Goal: Entertainment & Leisure: Browse casually

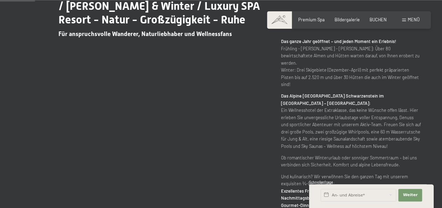
scroll to position [291, 0]
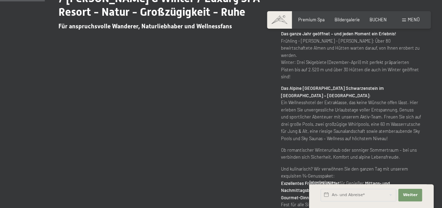
click at [272, 161] on div "Dein Wellnesshotel in [GEOGRAPHIC_DATA] / [PERSON_NAME] & Winter / Luxury SPA R…" at bounding box center [221, 93] width 400 height 230
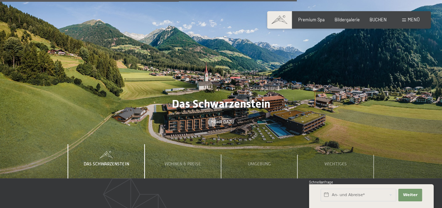
scroll to position [1784, 0]
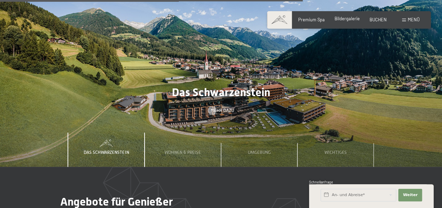
click at [349, 22] on div "Bildergalerie" at bounding box center [347, 19] width 25 height 6
click at [348, 18] on span "Bildergalerie" at bounding box center [347, 19] width 25 height 6
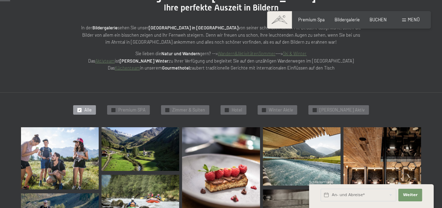
scroll to position [146, 0]
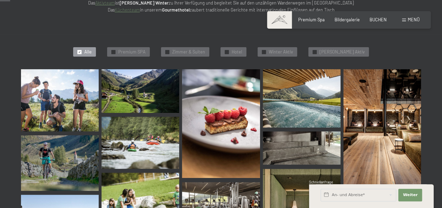
click at [92, 53] on span "Alle" at bounding box center [87, 52] width 7 height 6
click at [76, 97] on img at bounding box center [60, 100] width 78 height 62
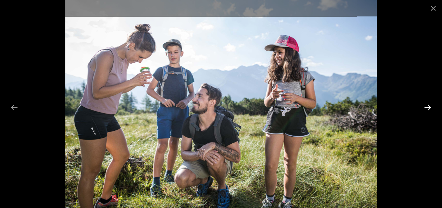
click at [426, 107] on button "Next slide" at bounding box center [427, 108] width 15 height 14
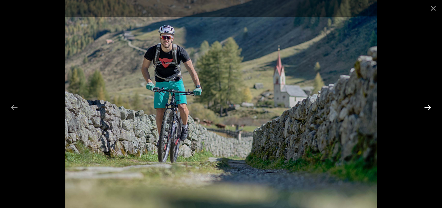
click at [426, 107] on button "Next slide" at bounding box center [427, 108] width 15 height 14
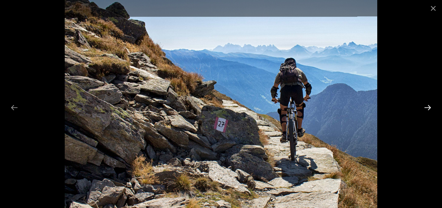
click at [426, 107] on button "Next slide" at bounding box center [427, 108] width 15 height 14
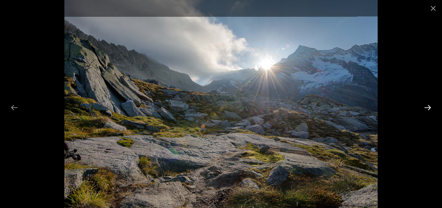
click at [426, 107] on button "Next slide" at bounding box center [427, 108] width 15 height 14
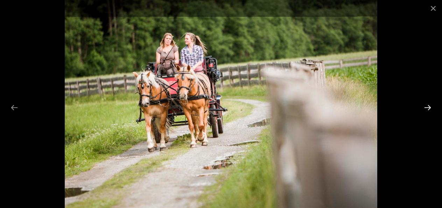
click at [426, 107] on button "Next slide" at bounding box center [427, 108] width 15 height 14
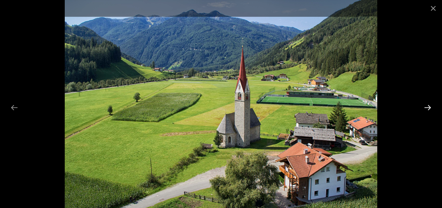
click at [426, 107] on button "Next slide" at bounding box center [427, 108] width 15 height 14
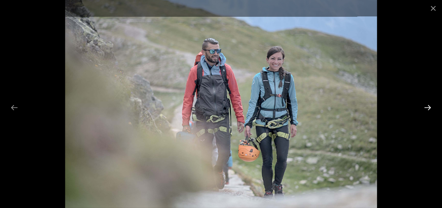
click at [426, 107] on button "Next slide" at bounding box center [427, 108] width 15 height 14
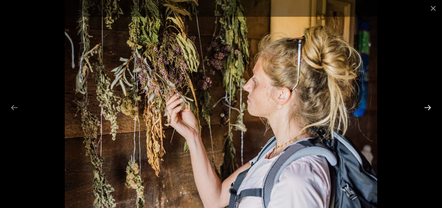
click at [426, 107] on button "Next slide" at bounding box center [427, 108] width 15 height 14
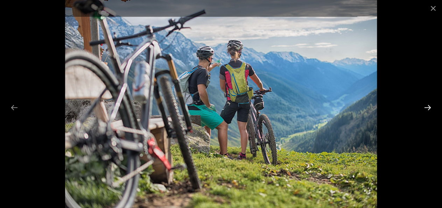
click at [426, 107] on button "Next slide" at bounding box center [427, 108] width 15 height 14
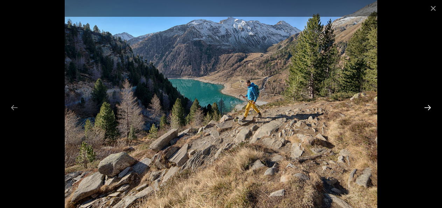
click at [426, 107] on button "Next slide" at bounding box center [427, 108] width 15 height 14
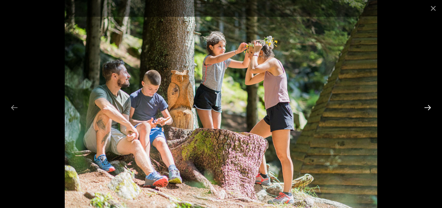
click at [426, 107] on button "Next slide" at bounding box center [427, 108] width 15 height 14
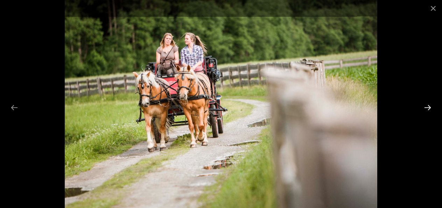
click at [426, 107] on button "Next slide" at bounding box center [427, 108] width 15 height 14
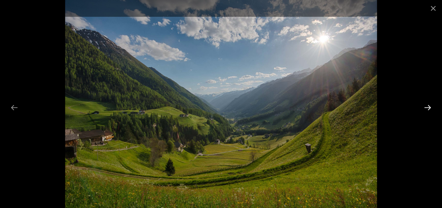
click at [426, 107] on button "Next slide" at bounding box center [427, 108] width 15 height 14
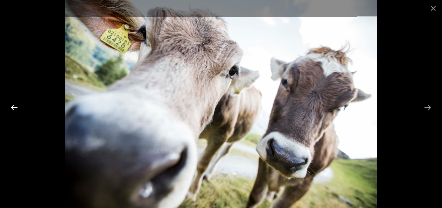
click at [13, 107] on button "Previous slide" at bounding box center [14, 108] width 15 height 14
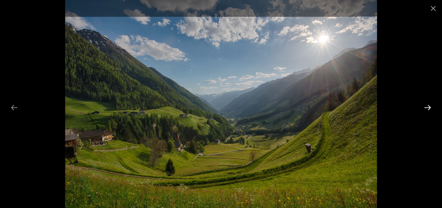
click at [428, 105] on button "Next slide" at bounding box center [427, 108] width 15 height 14
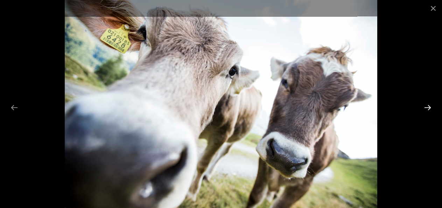
click at [428, 105] on button "Next slide" at bounding box center [427, 108] width 15 height 14
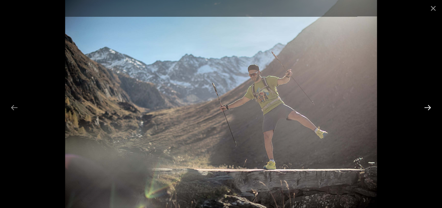
click at [428, 105] on button "Next slide" at bounding box center [427, 108] width 15 height 14
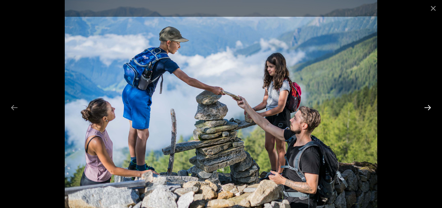
click at [428, 105] on button "Next slide" at bounding box center [427, 108] width 15 height 14
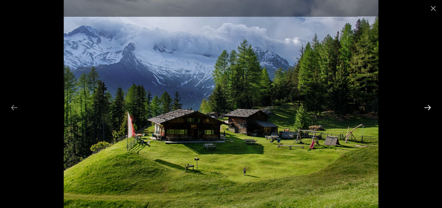
click at [428, 105] on button "Next slide" at bounding box center [427, 108] width 15 height 14
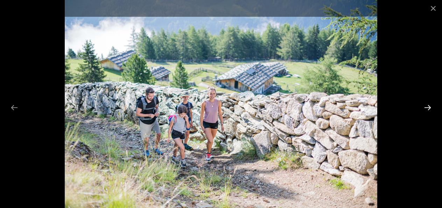
click at [428, 105] on button "Next slide" at bounding box center [427, 108] width 15 height 14
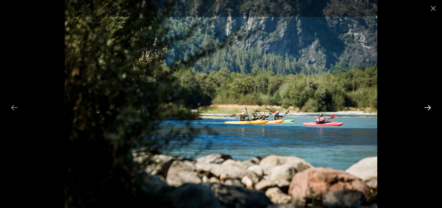
click at [428, 105] on button "Next slide" at bounding box center [427, 108] width 15 height 14
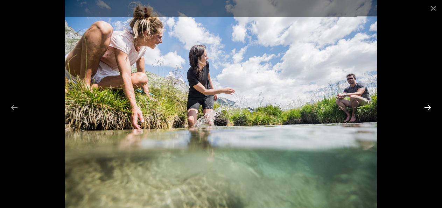
click at [428, 105] on button "Next slide" at bounding box center [427, 108] width 15 height 14
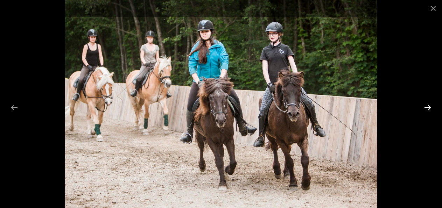
click at [428, 105] on button "Next slide" at bounding box center [427, 108] width 15 height 14
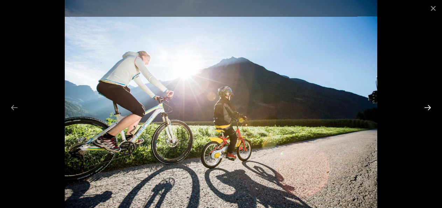
click at [428, 105] on button "Next slide" at bounding box center [427, 108] width 15 height 14
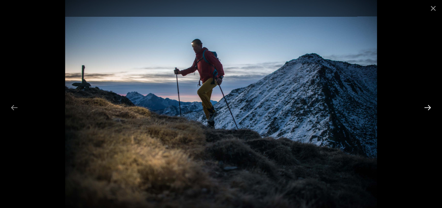
click at [428, 105] on button "Next slide" at bounding box center [427, 108] width 15 height 14
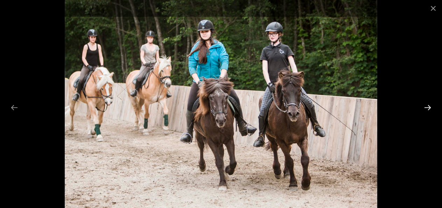
click at [428, 105] on button "Next slide" at bounding box center [427, 108] width 15 height 14
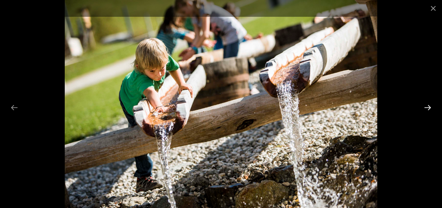
click at [428, 105] on button "Next slide" at bounding box center [427, 108] width 15 height 14
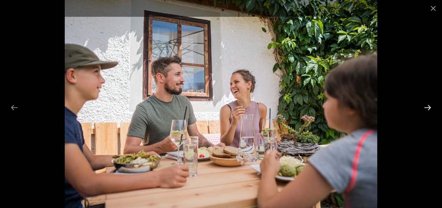
click at [428, 105] on button "Next slide" at bounding box center [427, 108] width 15 height 14
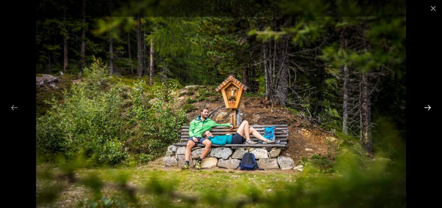
click at [428, 105] on button "Next slide" at bounding box center [427, 108] width 15 height 14
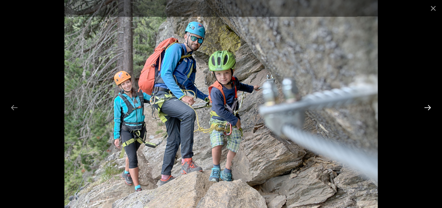
click at [428, 105] on button "Next slide" at bounding box center [427, 108] width 15 height 14
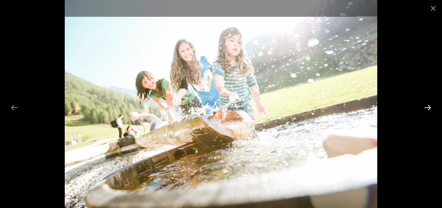
click at [428, 105] on button "Next slide" at bounding box center [427, 108] width 15 height 14
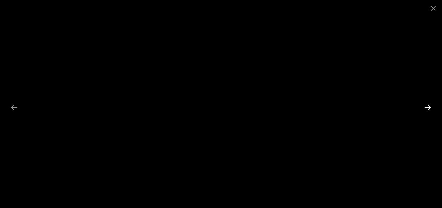
click at [428, 105] on button "Next slide" at bounding box center [427, 108] width 15 height 14
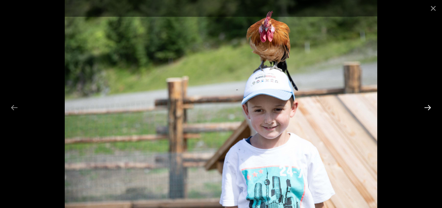
click at [428, 105] on button "Next slide" at bounding box center [427, 108] width 15 height 14
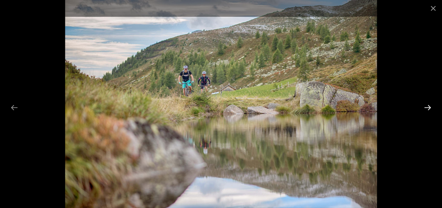
click at [428, 105] on button "Next slide" at bounding box center [427, 108] width 15 height 14
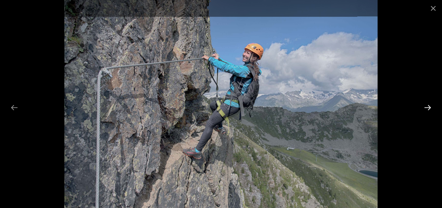
click at [428, 105] on button "Next slide" at bounding box center [427, 108] width 15 height 14
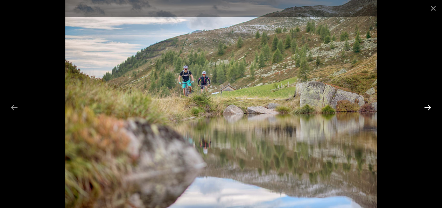
click at [428, 105] on button "Next slide" at bounding box center [427, 108] width 15 height 14
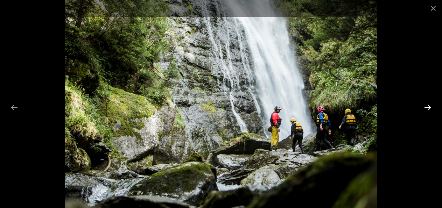
click at [428, 105] on button "Next slide" at bounding box center [427, 108] width 15 height 14
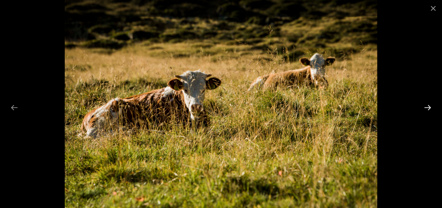
click at [428, 105] on button "Next slide" at bounding box center [427, 108] width 15 height 14
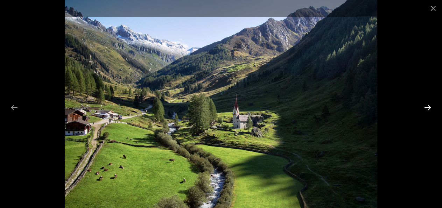
click at [428, 105] on button "Next slide" at bounding box center [427, 108] width 15 height 14
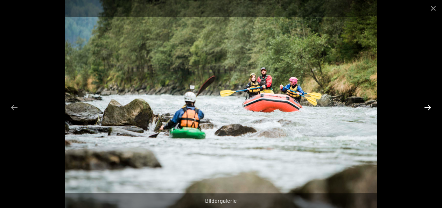
click at [428, 105] on button "Next slide" at bounding box center [427, 108] width 15 height 14
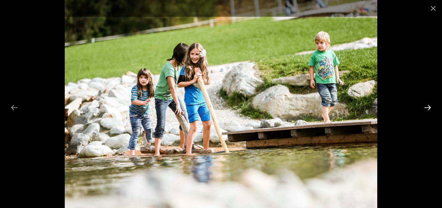
click at [428, 105] on button "Next slide" at bounding box center [427, 108] width 15 height 14
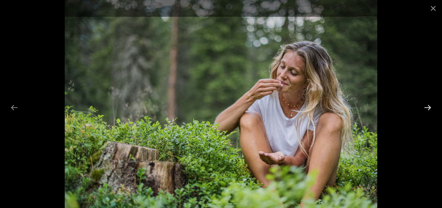
click at [428, 105] on button "Next slide" at bounding box center [427, 108] width 15 height 14
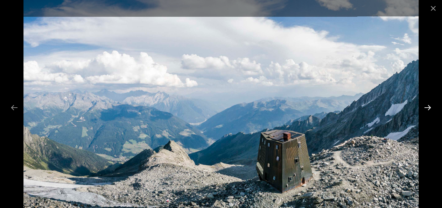
click at [428, 105] on button "Next slide" at bounding box center [427, 108] width 15 height 14
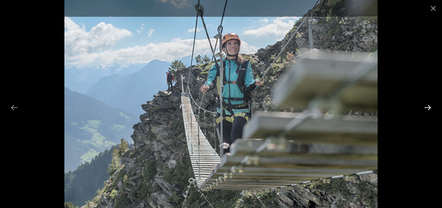
click at [428, 105] on button "Next slide" at bounding box center [427, 108] width 15 height 14
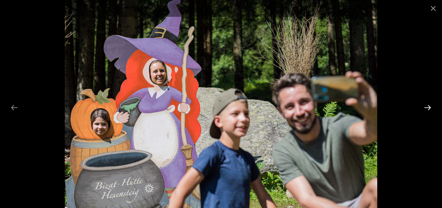
click at [428, 105] on button "Next slide" at bounding box center [427, 108] width 15 height 14
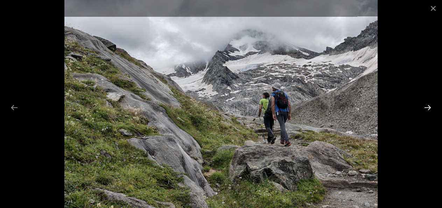
click at [428, 105] on button "Next slide" at bounding box center [427, 108] width 15 height 14
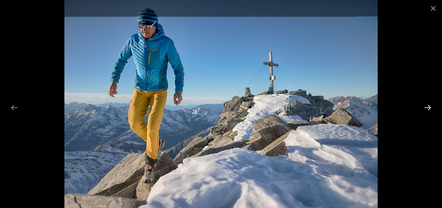
click at [428, 105] on button "Next slide" at bounding box center [427, 108] width 15 height 14
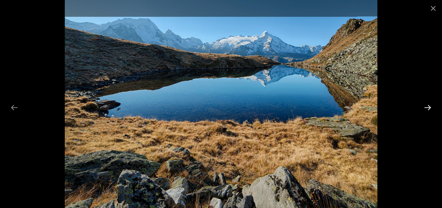
click at [428, 105] on button "Next slide" at bounding box center [427, 108] width 15 height 14
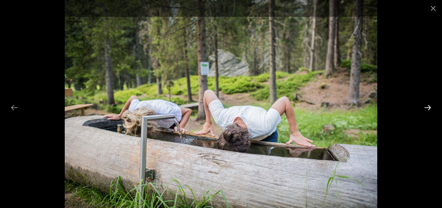
click at [428, 105] on button "Next slide" at bounding box center [427, 108] width 15 height 14
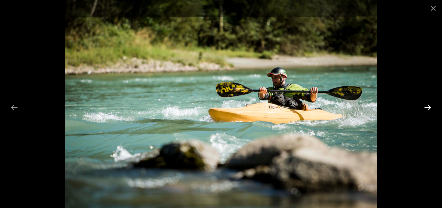
click at [428, 105] on button "Next slide" at bounding box center [427, 108] width 15 height 14
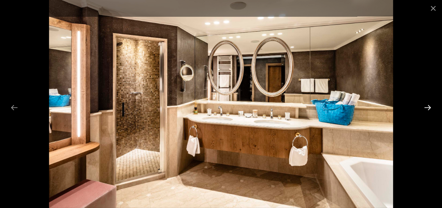
click at [430, 107] on button "Next slide" at bounding box center [427, 108] width 15 height 14
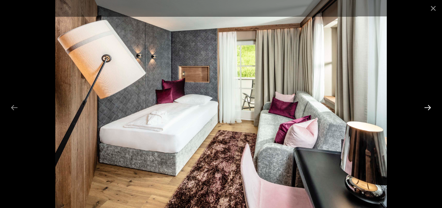
click at [430, 107] on button "Next slide" at bounding box center [427, 108] width 15 height 14
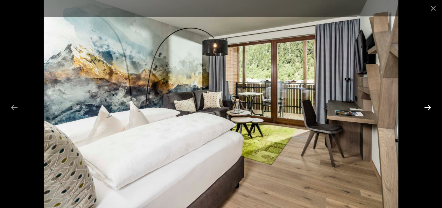
click at [430, 107] on button "Next slide" at bounding box center [427, 108] width 15 height 14
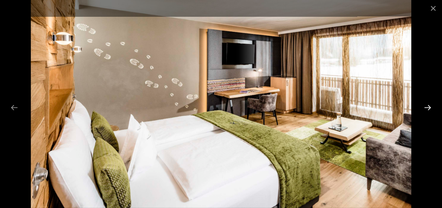
click at [430, 107] on button "Next slide" at bounding box center [427, 108] width 15 height 14
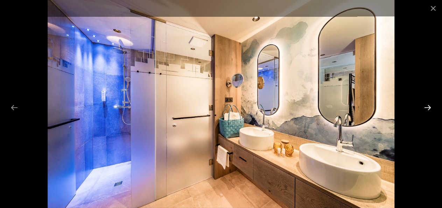
click at [430, 107] on button "Next slide" at bounding box center [427, 108] width 15 height 14
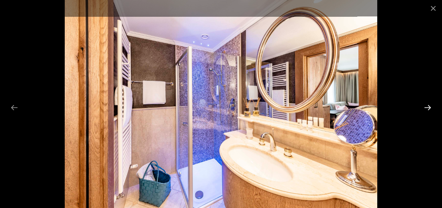
click at [430, 107] on button "Next slide" at bounding box center [427, 108] width 15 height 14
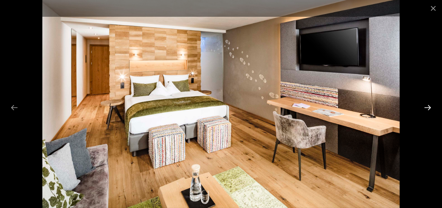
click at [430, 107] on button "Next slide" at bounding box center [427, 108] width 15 height 14
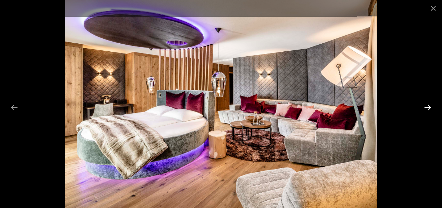
click at [429, 108] on button "Next slide" at bounding box center [427, 108] width 15 height 14
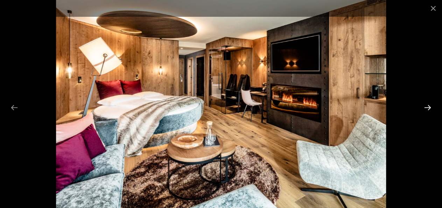
click at [429, 108] on button "Next slide" at bounding box center [427, 108] width 15 height 14
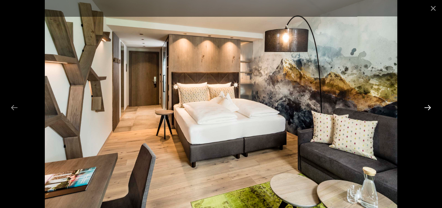
click at [429, 108] on button "Next slide" at bounding box center [427, 108] width 15 height 14
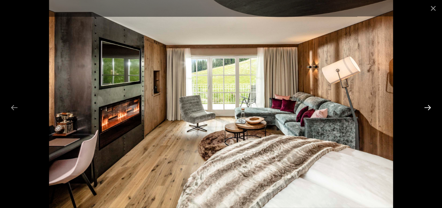
click at [429, 108] on button "Next slide" at bounding box center [427, 108] width 15 height 14
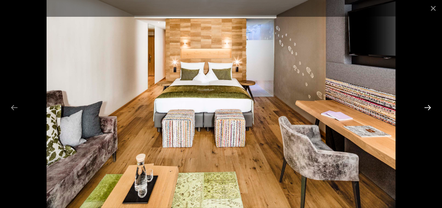
click at [429, 108] on button "Next slide" at bounding box center [427, 108] width 15 height 14
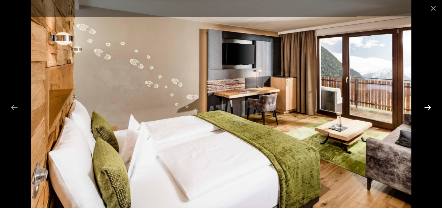
click at [429, 108] on button "Next slide" at bounding box center [427, 108] width 15 height 14
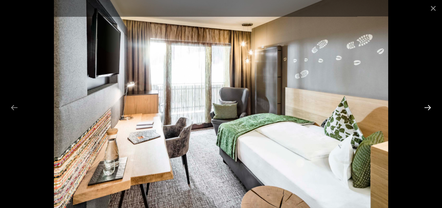
click at [429, 108] on button "Next slide" at bounding box center [427, 108] width 15 height 14
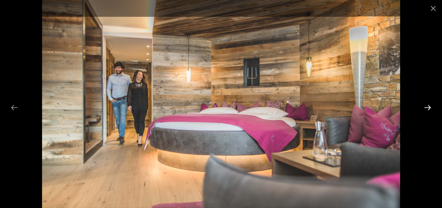
click at [429, 108] on button "Next slide" at bounding box center [427, 108] width 15 height 14
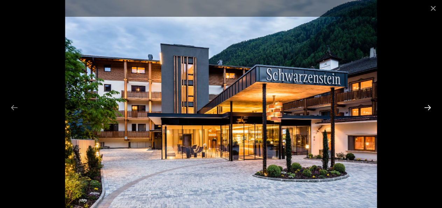
click at [429, 108] on button "Next slide" at bounding box center [427, 108] width 15 height 14
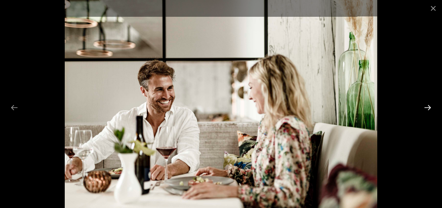
click at [429, 108] on button "Next slide" at bounding box center [427, 108] width 15 height 14
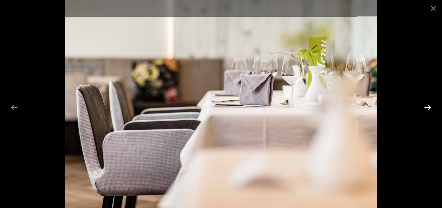
click at [429, 108] on button "Next slide" at bounding box center [427, 108] width 15 height 14
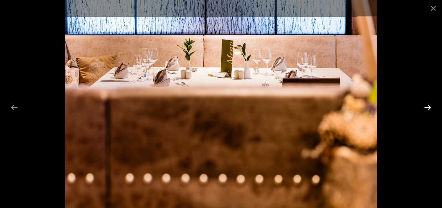
click at [429, 108] on button "Next slide" at bounding box center [427, 108] width 15 height 14
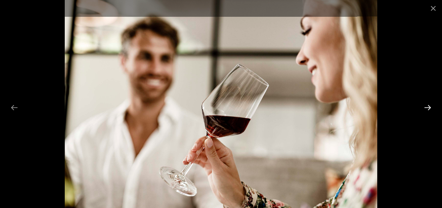
click at [429, 108] on button "Next slide" at bounding box center [427, 108] width 15 height 14
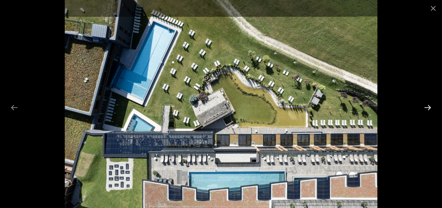
click at [429, 108] on button "Next slide" at bounding box center [427, 108] width 15 height 14
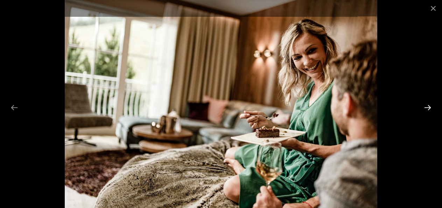
click at [429, 108] on button "Next slide" at bounding box center [427, 108] width 15 height 14
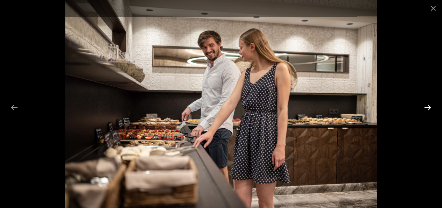
click at [429, 108] on button "Next slide" at bounding box center [427, 108] width 15 height 14
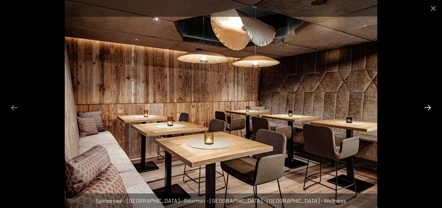
click at [429, 108] on button "Next slide" at bounding box center [427, 108] width 15 height 14
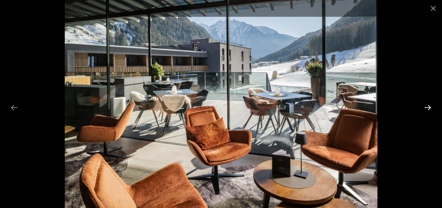
click at [429, 108] on button "Next slide" at bounding box center [427, 108] width 15 height 14
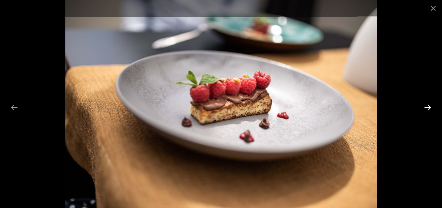
click at [429, 108] on button "Next slide" at bounding box center [427, 108] width 15 height 14
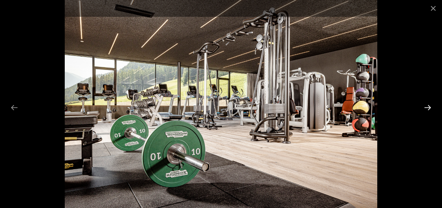
click at [429, 108] on button "Next slide" at bounding box center [427, 108] width 15 height 14
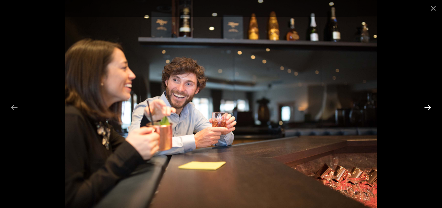
click at [429, 108] on button "Next slide" at bounding box center [427, 108] width 15 height 14
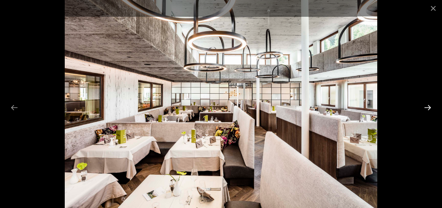
click at [429, 108] on button "Next slide" at bounding box center [427, 108] width 15 height 14
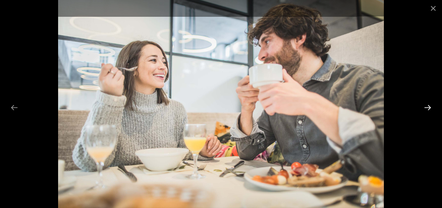
click at [429, 108] on button "Next slide" at bounding box center [427, 108] width 15 height 14
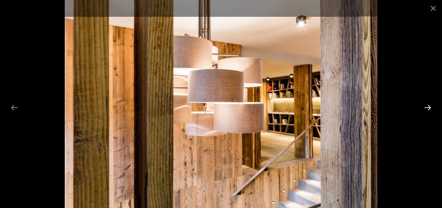
click at [429, 108] on button "Next slide" at bounding box center [427, 108] width 15 height 14
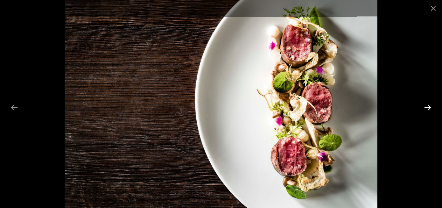
click at [429, 108] on button "Next slide" at bounding box center [427, 108] width 15 height 14
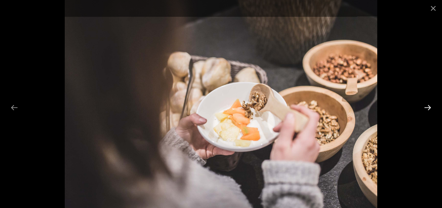
click at [429, 108] on button "Next slide" at bounding box center [427, 108] width 15 height 14
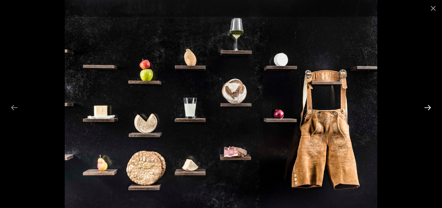
click at [429, 108] on button "Next slide" at bounding box center [427, 108] width 15 height 14
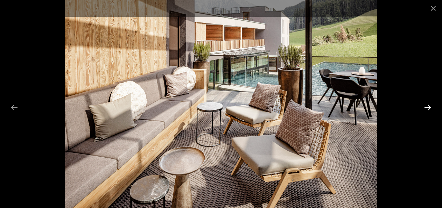
click at [429, 108] on button "Next slide" at bounding box center [427, 108] width 15 height 14
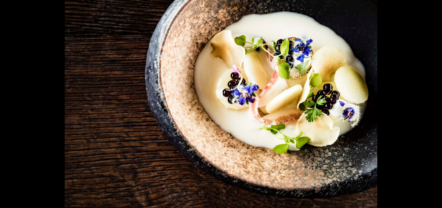
scroll to position [123, 0]
click at [429, 108] on button "Next slide" at bounding box center [431, 108] width 15 height 14
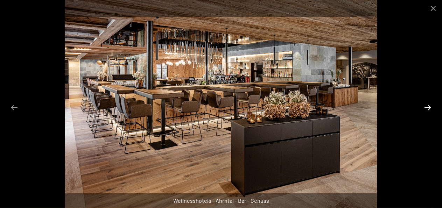
click at [427, 108] on button "Next slide" at bounding box center [427, 108] width 15 height 14
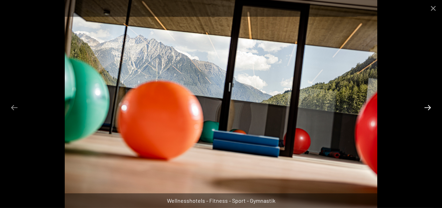
click at [427, 108] on button "Next slide" at bounding box center [427, 108] width 15 height 14
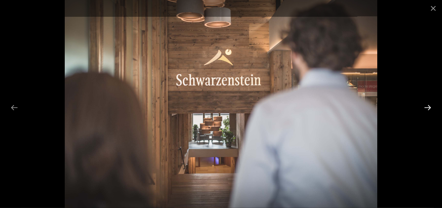
click at [427, 108] on button "Next slide" at bounding box center [427, 108] width 15 height 14
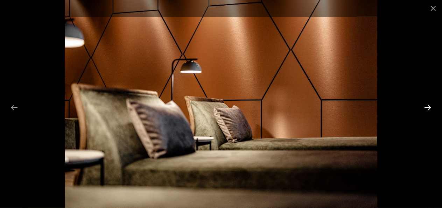
click at [427, 108] on button "Next slide" at bounding box center [427, 108] width 15 height 14
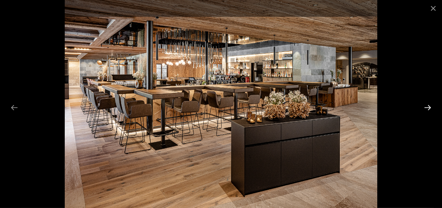
click at [427, 108] on button "Next slide" at bounding box center [427, 108] width 15 height 14
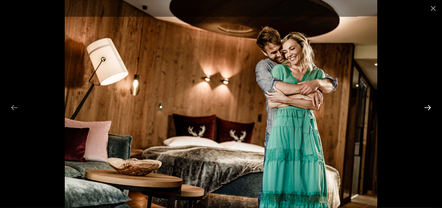
click at [427, 108] on button "Next slide" at bounding box center [427, 108] width 15 height 14
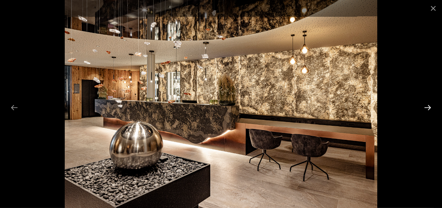
click at [427, 108] on button "Next slide" at bounding box center [427, 108] width 15 height 14
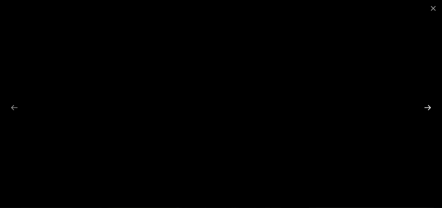
click at [427, 108] on button "Next slide" at bounding box center [427, 108] width 15 height 14
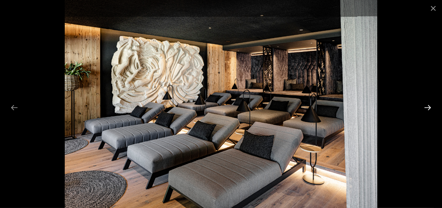
click at [427, 108] on button "Next slide" at bounding box center [427, 108] width 15 height 14
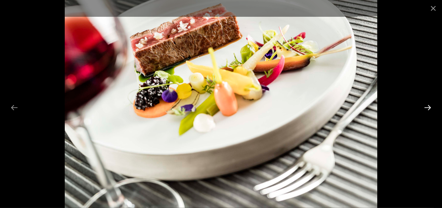
click at [427, 108] on button "Next slide" at bounding box center [427, 108] width 15 height 14
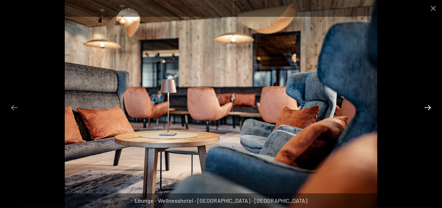
click at [427, 108] on button "Next slide" at bounding box center [427, 108] width 15 height 14
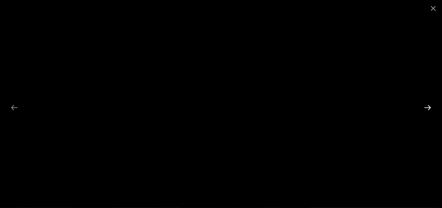
click at [427, 108] on button "Next slide" at bounding box center [427, 108] width 15 height 14
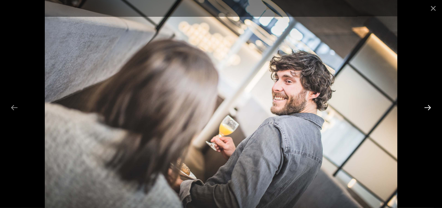
click at [427, 108] on button "Next slide" at bounding box center [427, 108] width 15 height 14
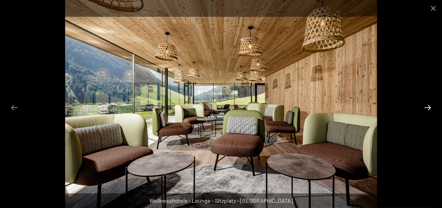
click at [427, 108] on button "Next slide" at bounding box center [427, 108] width 15 height 14
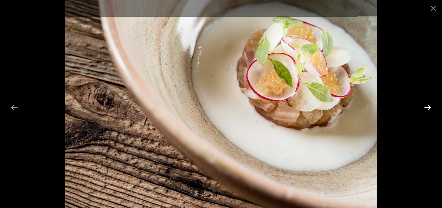
click at [427, 108] on button "Next slide" at bounding box center [427, 108] width 15 height 14
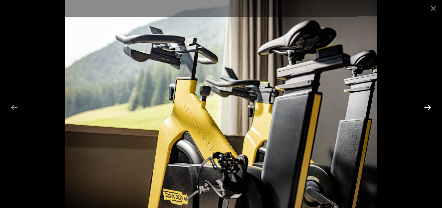
click at [427, 108] on button "Next slide" at bounding box center [427, 108] width 15 height 14
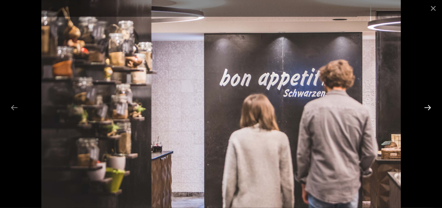
click at [427, 108] on button "Next slide" at bounding box center [427, 108] width 15 height 14
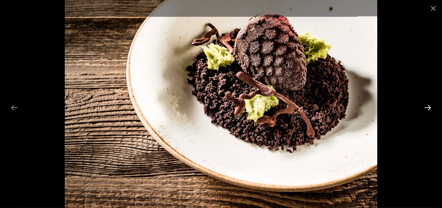
click at [427, 108] on button "Next slide" at bounding box center [427, 108] width 15 height 14
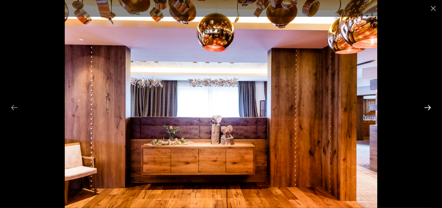
click at [427, 108] on button "Next slide" at bounding box center [427, 108] width 15 height 14
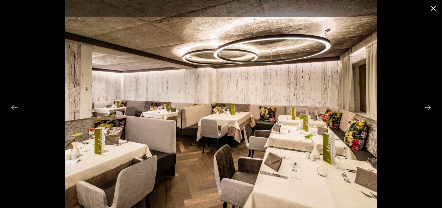
click at [432, 10] on button "Close gallery" at bounding box center [433, 8] width 17 height 16
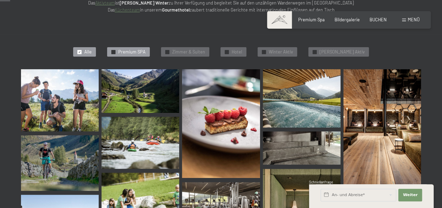
click at [145, 48] on div "✓ Premium SPA" at bounding box center [128, 52] width 43 height 10
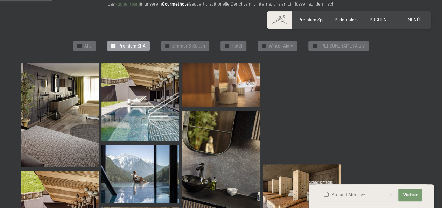
scroll to position [167, 0]
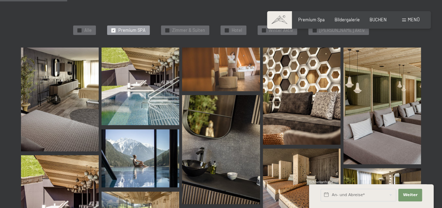
click at [74, 94] on img at bounding box center [60, 100] width 78 height 104
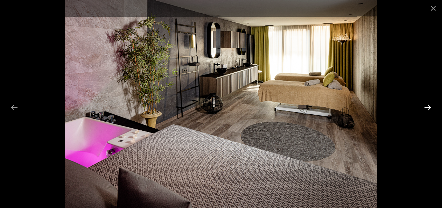
click at [429, 106] on button "Next slide" at bounding box center [427, 108] width 15 height 14
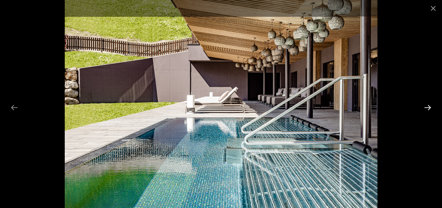
click at [429, 106] on button "Next slide" at bounding box center [427, 108] width 15 height 14
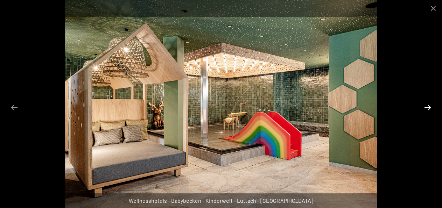
click at [429, 106] on button "Next slide" at bounding box center [427, 108] width 15 height 14
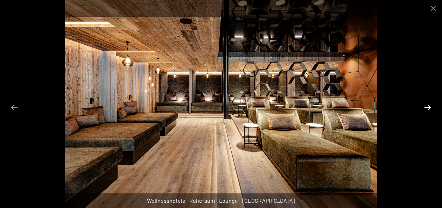
click at [429, 106] on button "Next slide" at bounding box center [427, 108] width 15 height 14
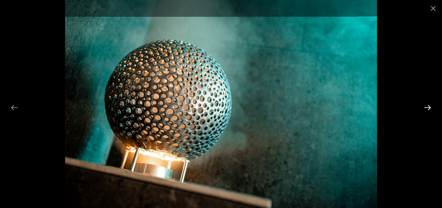
click at [429, 106] on button "Next slide" at bounding box center [427, 108] width 15 height 14
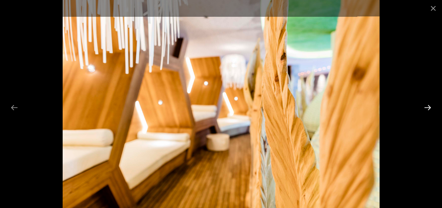
click at [429, 106] on button "Next slide" at bounding box center [427, 108] width 15 height 14
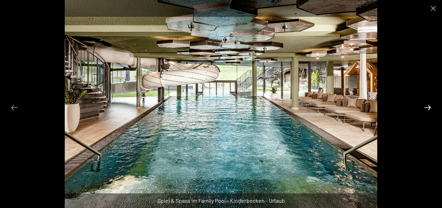
click at [429, 106] on button "Next slide" at bounding box center [427, 108] width 15 height 14
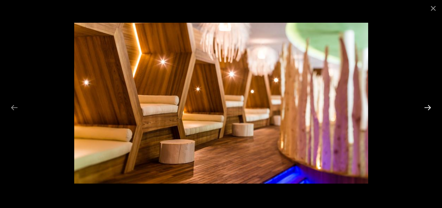
click at [429, 106] on button "Next slide" at bounding box center [427, 108] width 15 height 14
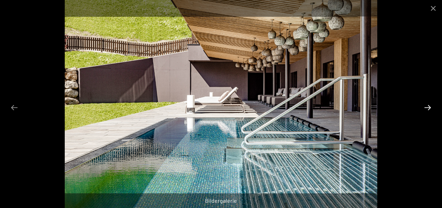
click at [429, 106] on button "Next slide" at bounding box center [427, 108] width 15 height 14
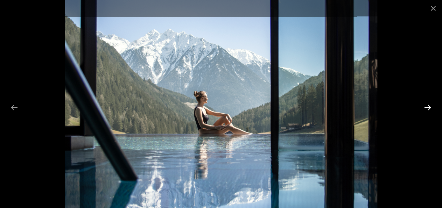
click at [429, 106] on button "Next slide" at bounding box center [427, 108] width 15 height 14
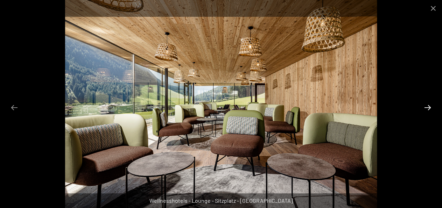
click at [429, 106] on button "Next slide" at bounding box center [427, 108] width 15 height 14
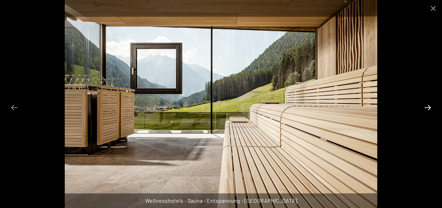
click at [429, 106] on button "Next slide" at bounding box center [427, 108] width 15 height 14
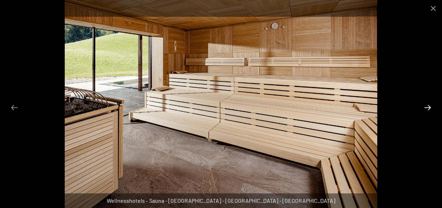
click at [429, 106] on button "Next slide" at bounding box center [427, 108] width 15 height 14
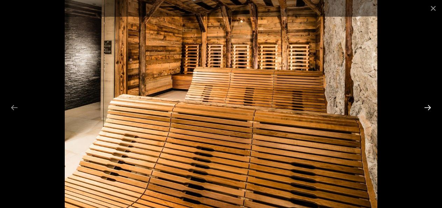
click at [429, 106] on button "Next slide" at bounding box center [427, 108] width 15 height 14
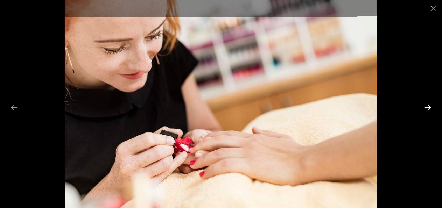
click at [429, 106] on button "Next slide" at bounding box center [427, 108] width 15 height 14
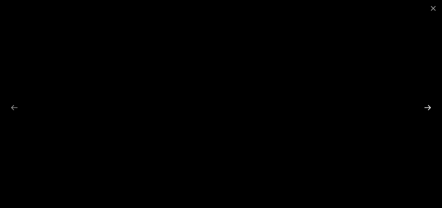
click at [429, 106] on button "Next slide" at bounding box center [427, 108] width 15 height 14
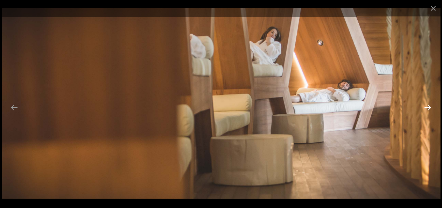
click at [429, 106] on button "Next slide" at bounding box center [427, 108] width 15 height 14
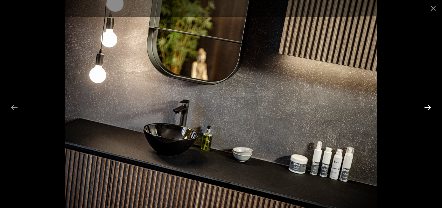
click at [429, 106] on button "Next slide" at bounding box center [427, 108] width 15 height 14
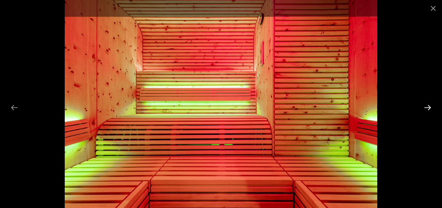
click at [429, 106] on button "Next slide" at bounding box center [427, 108] width 15 height 14
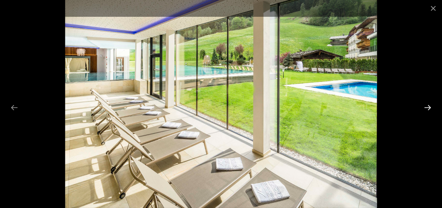
click at [429, 106] on button "Next slide" at bounding box center [427, 108] width 15 height 14
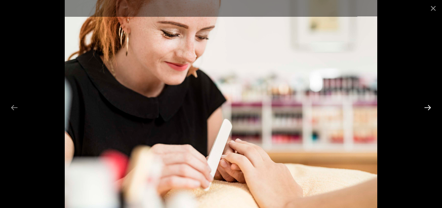
click at [429, 106] on button "Next slide" at bounding box center [427, 108] width 15 height 14
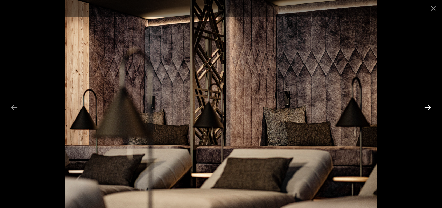
click at [429, 106] on button "Next slide" at bounding box center [427, 108] width 15 height 14
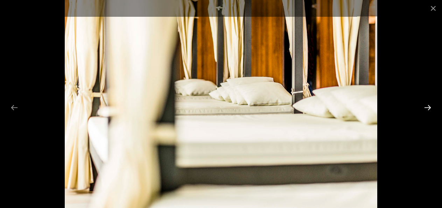
click at [429, 106] on button "Next slide" at bounding box center [427, 108] width 15 height 14
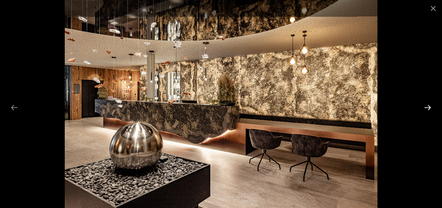
click at [429, 106] on button "Next slide" at bounding box center [427, 108] width 15 height 14
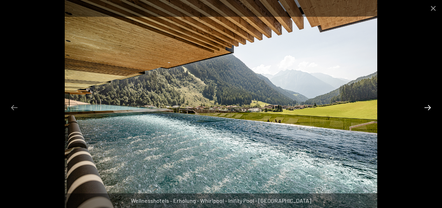
click at [429, 106] on button "Next slide" at bounding box center [427, 108] width 15 height 14
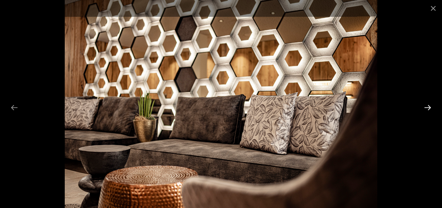
click at [429, 106] on button "Next slide" at bounding box center [427, 108] width 15 height 14
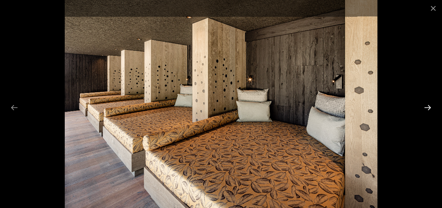
click at [429, 106] on button "Next slide" at bounding box center [427, 108] width 15 height 14
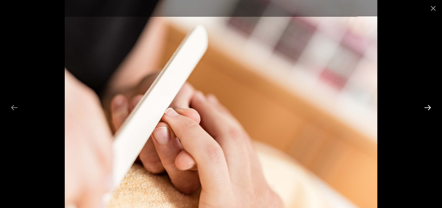
click at [429, 106] on button "Next slide" at bounding box center [427, 108] width 15 height 14
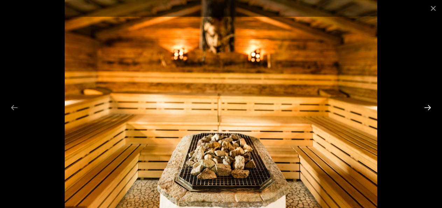
click at [429, 106] on button "Next slide" at bounding box center [427, 108] width 15 height 14
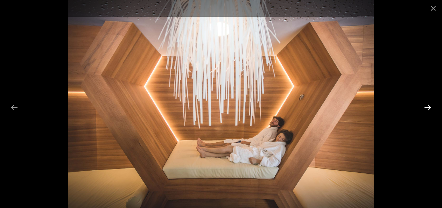
click at [429, 106] on button "Next slide" at bounding box center [427, 108] width 15 height 14
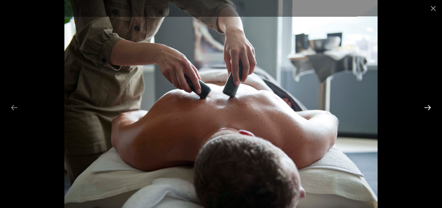
click at [429, 106] on button "Next slide" at bounding box center [427, 108] width 15 height 14
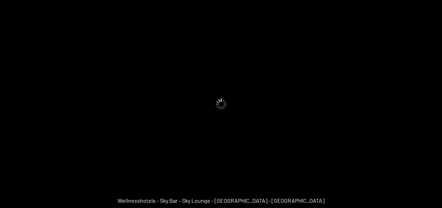
click at [429, 106] on button "Next slide" at bounding box center [431, 108] width 15 height 14
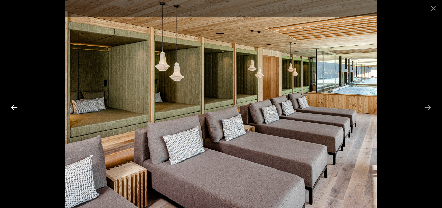
click at [11, 105] on button "Previous slide" at bounding box center [14, 108] width 15 height 14
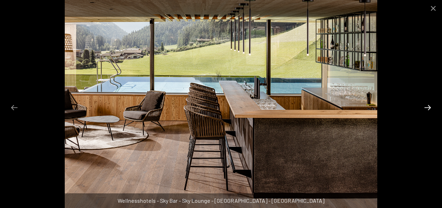
click at [431, 107] on button "Next slide" at bounding box center [427, 108] width 15 height 14
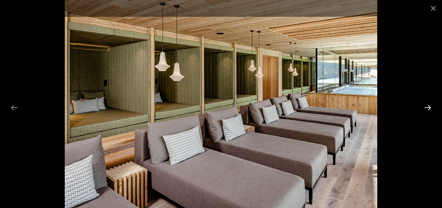
click at [431, 107] on button "Next slide" at bounding box center [427, 108] width 15 height 14
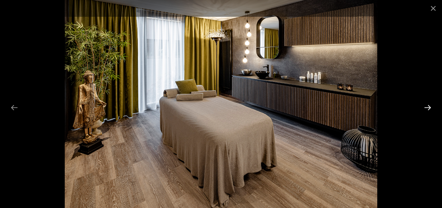
click at [431, 107] on button "Next slide" at bounding box center [427, 108] width 15 height 14
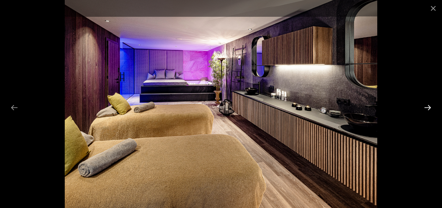
click at [430, 106] on button "Next slide" at bounding box center [427, 108] width 15 height 14
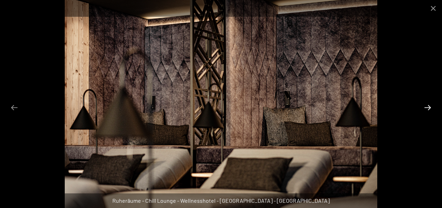
click at [430, 106] on button "Next slide" at bounding box center [427, 108] width 15 height 14
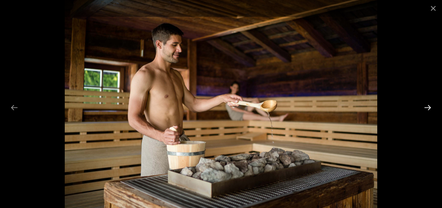
click at [429, 106] on button "Next slide" at bounding box center [427, 108] width 15 height 14
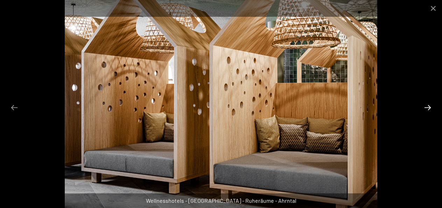
click at [429, 106] on button "Next slide" at bounding box center [427, 108] width 15 height 14
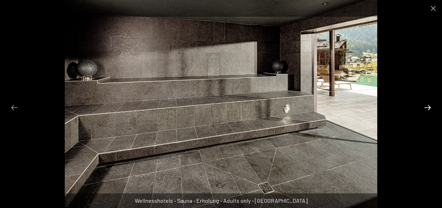
click at [429, 106] on button "Next slide" at bounding box center [427, 108] width 15 height 14
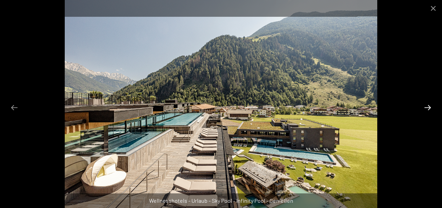
click at [429, 106] on button "Next slide" at bounding box center [427, 108] width 15 height 14
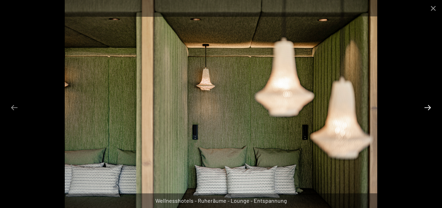
click at [429, 106] on button "Next slide" at bounding box center [427, 108] width 15 height 14
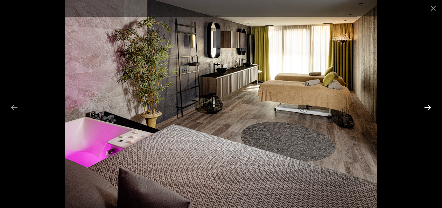
click at [429, 106] on button "Next slide" at bounding box center [427, 108] width 15 height 14
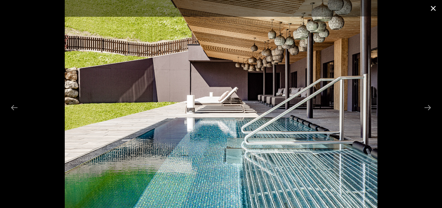
click at [431, 6] on button "Close gallery" at bounding box center [433, 8] width 17 height 16
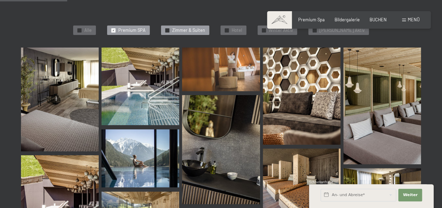
click at [194, 30] on span "Zimmer & Suiten" at bounding box center [188, 30] width 33 height 6
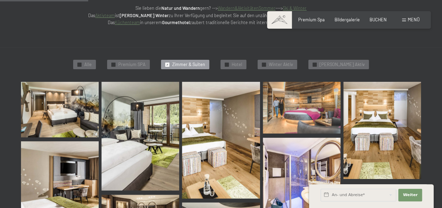
scroll to position [131, 0]
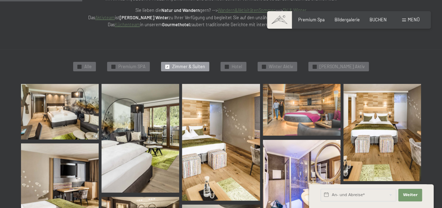
click at [71, 111] on img at bounding box center [60, 112] width 78 height 56
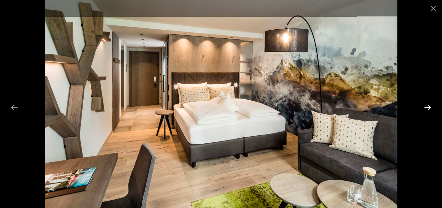
click at [430, 106] on button "Next slide" at bounding box center [427, 108] width 15 height 14
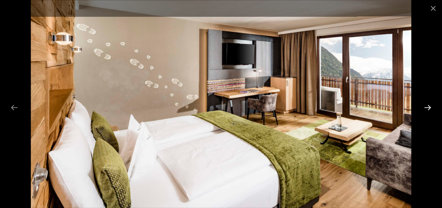
click at [430, 106] on button "Next slide" at bounding box center [427, 108] width 15 height 14
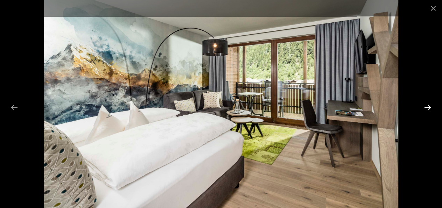
click at [430, 106] on button "Next slide" at bounding box center [427, 108] width 15 height 14
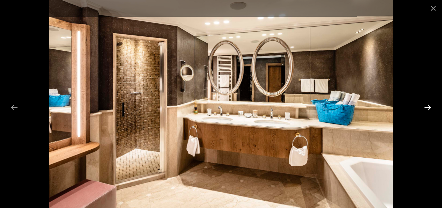
click at [430, 106] on button "Next slide" at bounding box center [427, 108] width 15 height 14
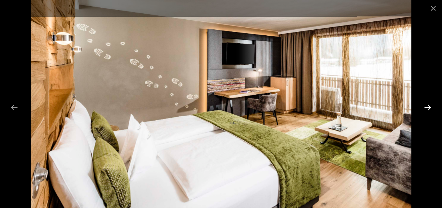
click at [430, 106] on button "Next slide" at bounding box center [427, 108] width 15 height 14
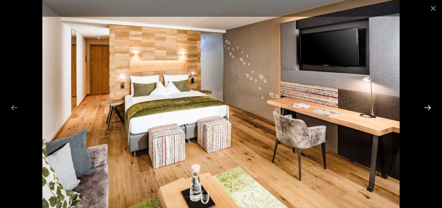
click at [430, 106] on button "Next slide" at bounding box center [427, 108] width 15 height 14
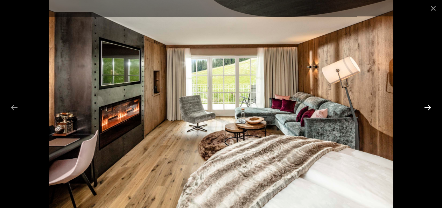
click at [430, 106] on button "Next slide" at bounding box center [427, 108] width 15 height 14
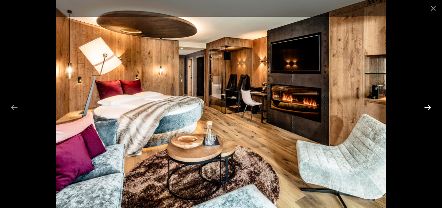
click at [430, 106] on button "Next slide" at bounding box center [427, 108] width 15 height 14
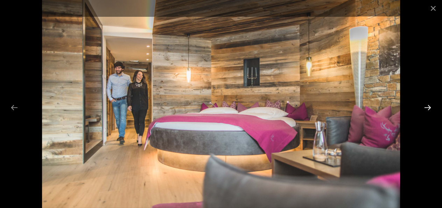
click at [430, 106] on button "Next slide" at bounding box center [427, 108] width 15 height 14
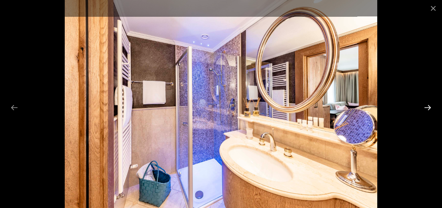
click at [430, 106] on button "Next slide" at bounding box center [427, 108] width 15 height 14
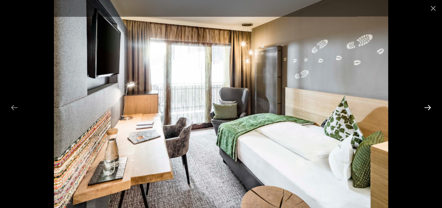
click at [430, 106] on button "Next slide" at bounding box center [427, 108] width 15 height 14
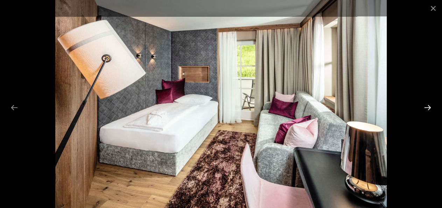
click at [430, 106] on button "Next slide" at bounding box center [427, 108] width 15 height 14
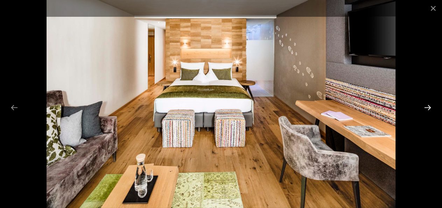
click at [430, 106] on button "Next slide" at bounding box center [427, 108] width 15 height 14
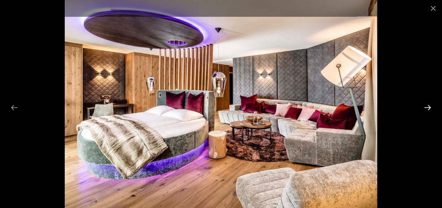
click at [430, 106] on button "Next slide" at bounding box center [427, 108] width 15 height 14
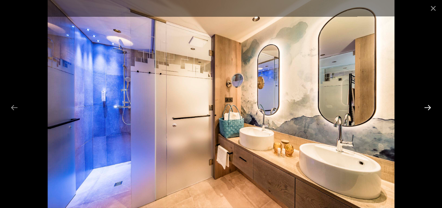
click at [430, 106] on button "Next slide" at bounding box center [427, 108] width 15 height 14
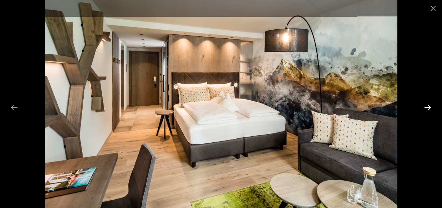
click at [430, 106] on button "Next slide" at bounding box center [427, 108] width 15 height 14
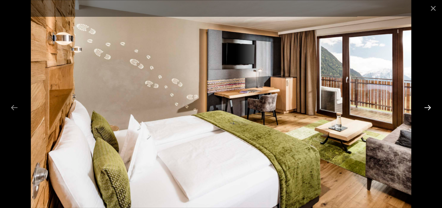
click at [430, 106] on button "Next slide" at bounding box center [427, 108] width 15 height 14
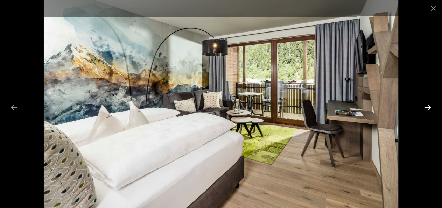
click at [430, 106] on button "Next slide" at bounding box center [427, 108] width 15 height 14
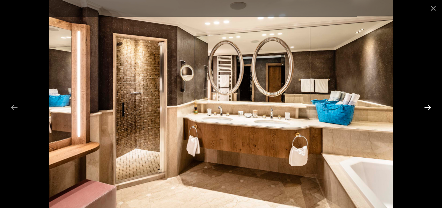
click at [430, 106] on button "Next slide" at bounding box center [427, 108] width 15 height 14
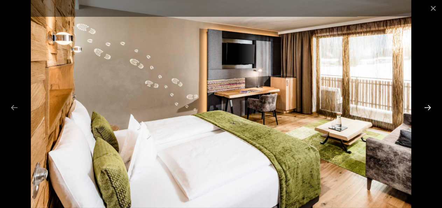
click at [430, 105] on button "Next slide" at bounding box center [427, 108] width 15 height 14
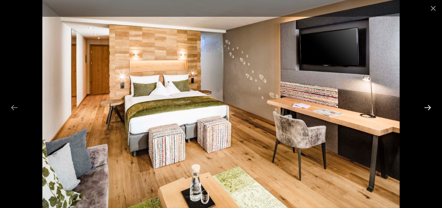
click at [430, 105] on button "Next slide" at bounding box center [427, 108] width 15 height 14
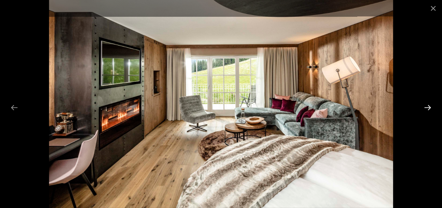
click at [430, 105] on button "Next slide" at bounding box center [427, 108] width 15 height 14
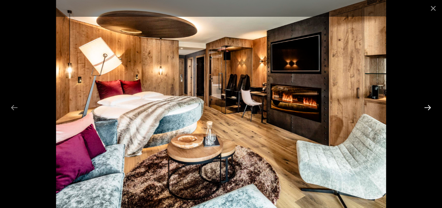
click at [430, 105] on button "Next slide" at bounding box center [427, 108] width 15 height 14
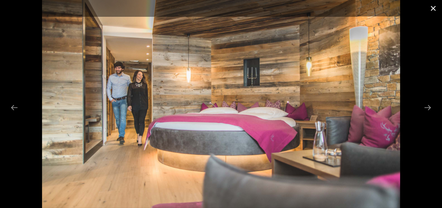
click at [430, 9] on button "Close gallery" at bounding box center [433, 8] width 17 height 16
